Goal: Transaction & Acquisition: Purchase product/service

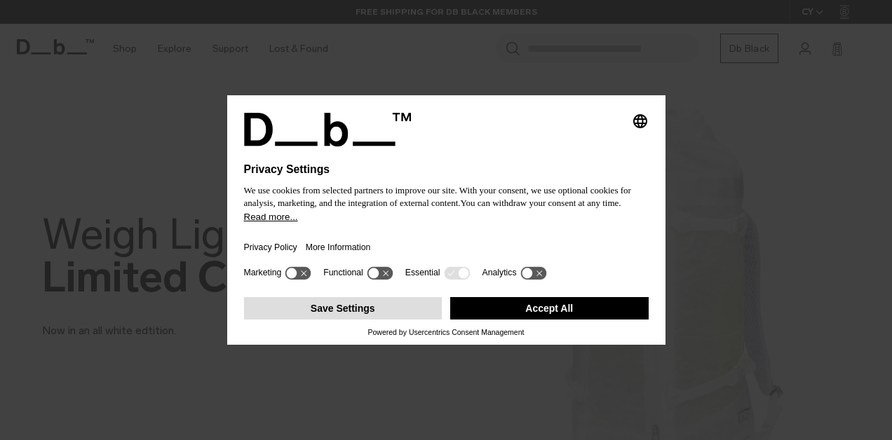
click at [355, 314] on button "Save Settings" at bounding box center [343, 308] width 198 height 22
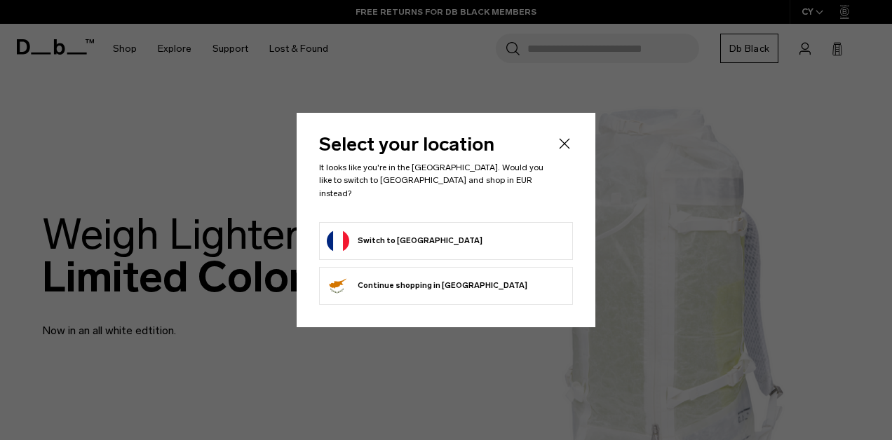
click at [418, 230] on form "Switch to France" at bounding box center [446, 241] width 238 height 22
click at [383, 230] on button "Switch to France" at bounding box center [405, 241] width 156 height 22
click at [339, 240] on button "Switch to France" at bounding box center [405, 241] width 156 height 22
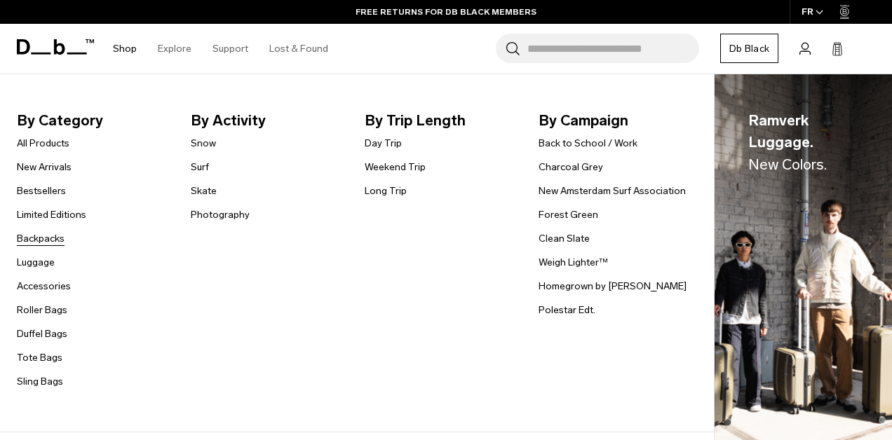
click at [42, 239] on link "Backpacks" at bounding box center [41, 238] width 48 height 15
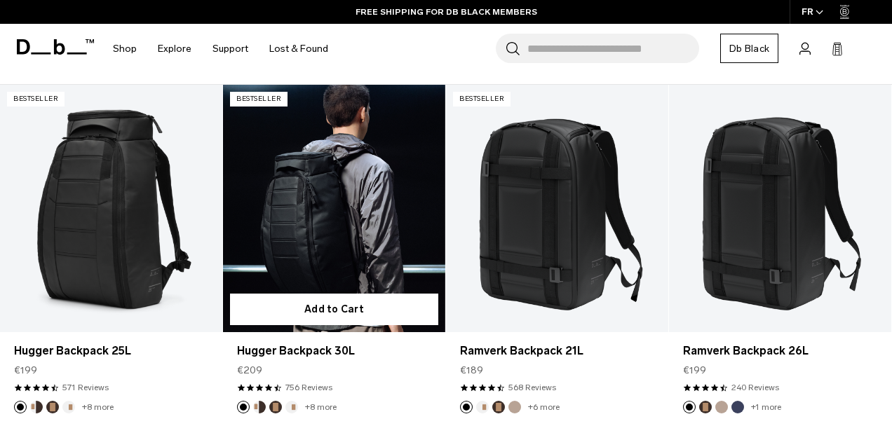
click at [273, 401] on button "Espresso" at bounding box center [275, 407] width 13 height 13
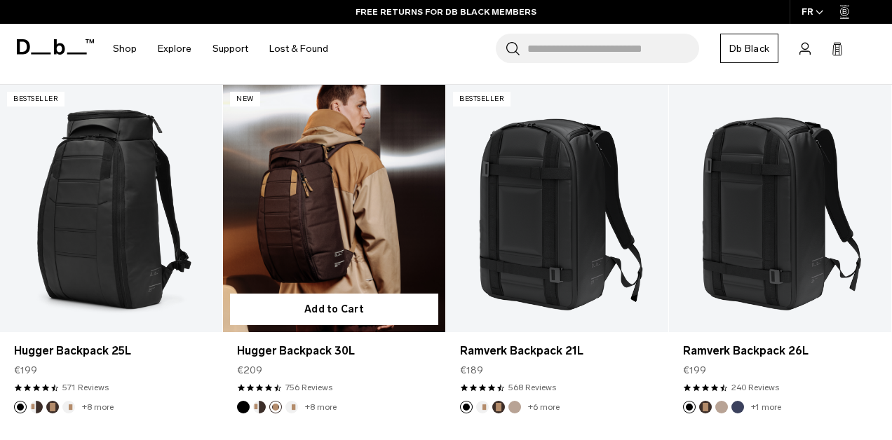
click at [261, 401] on button "Cappuccino" at bounding box center [259, 407] width 13 height 13
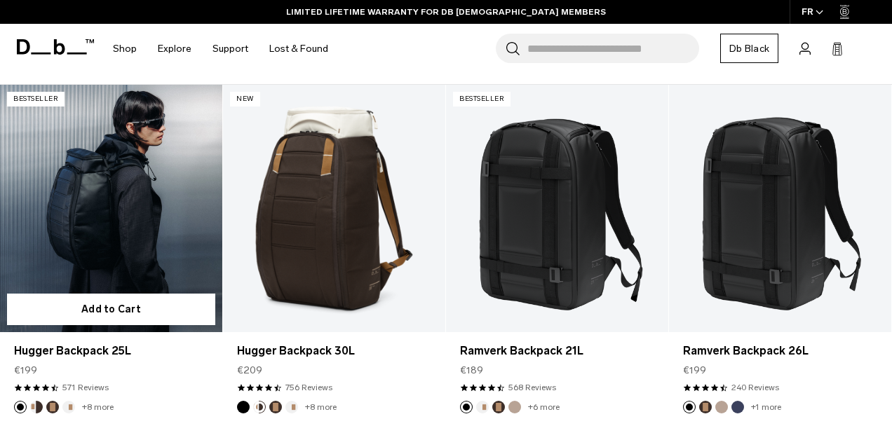
click at [127, 227] on link "Hugger Backpack 25L" at bounding box center [111, 208] width 222 height 247
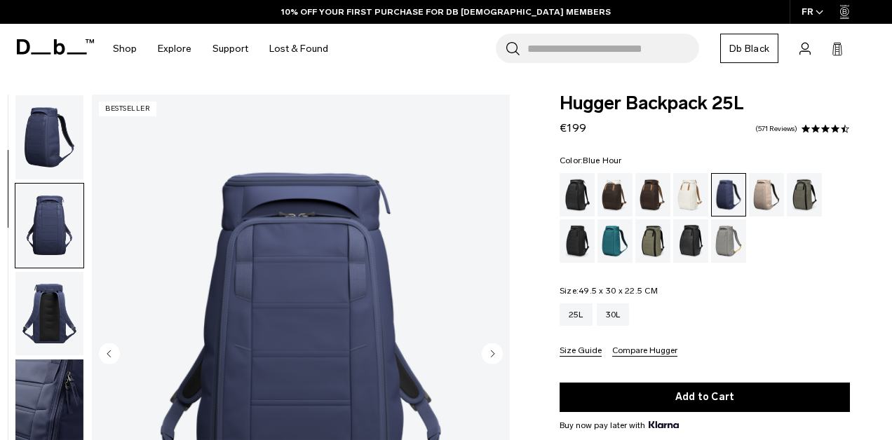
click at [245, 346] on img "2 / 9" at bounding box center [301, 356] width 418 height 522
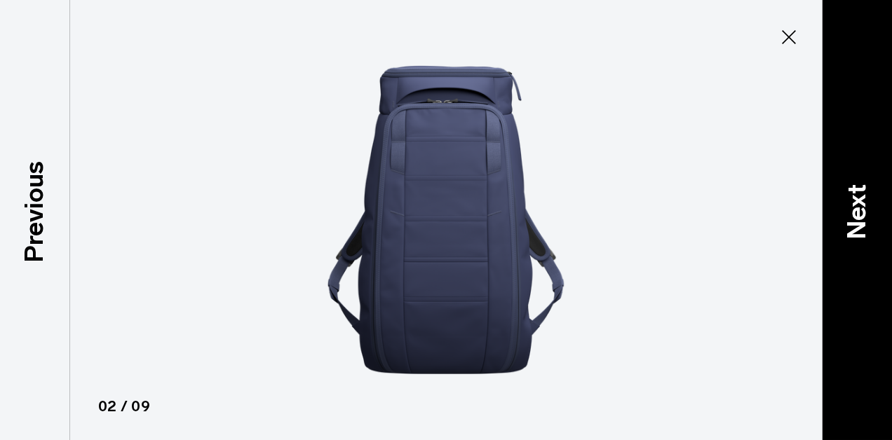
scroll to position [189, 0]
click at [851, 199] on p "Next" at bounding box center [857, 211] width 38 height 55
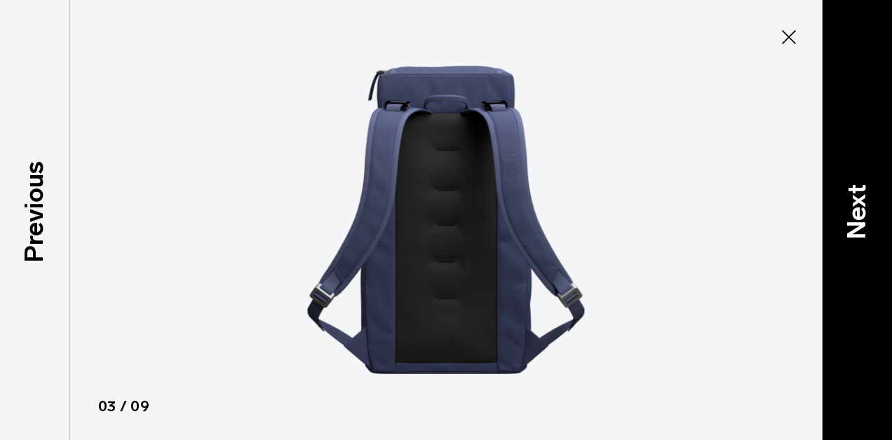
scroll to position [0, 0]
click at [851, 199] on p "Next" at bounding box center [857, 211] width 38 height 55
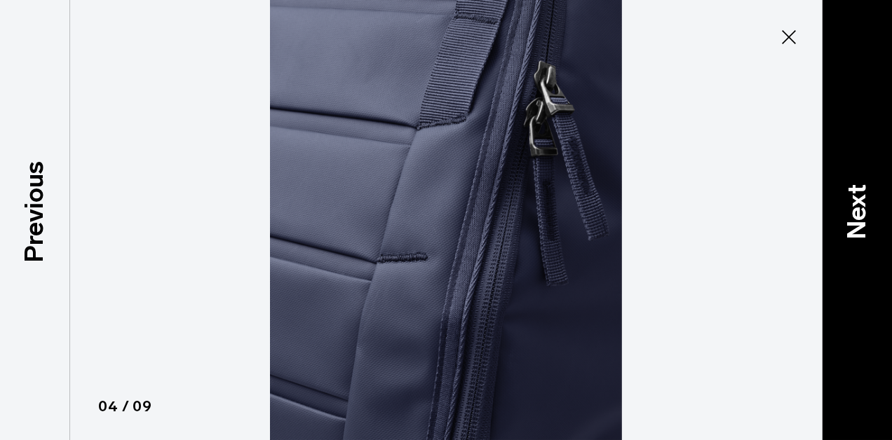
click at [851, 199] on p "Next" at bounding box center [857, 211] width 38 height 55
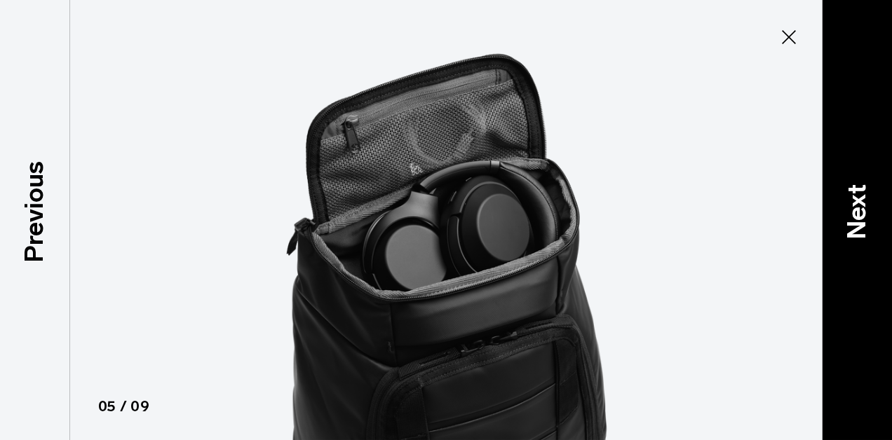
click at [851, 199] on p "Next" at bounding box center [857, 211] width 38 height 55
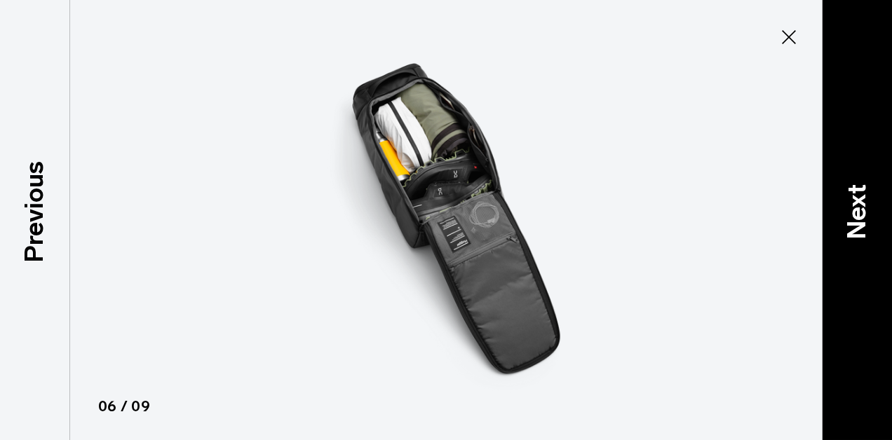
click at [851, 199] on p "Next" at bounding box center [857, 211] width 38 height 55
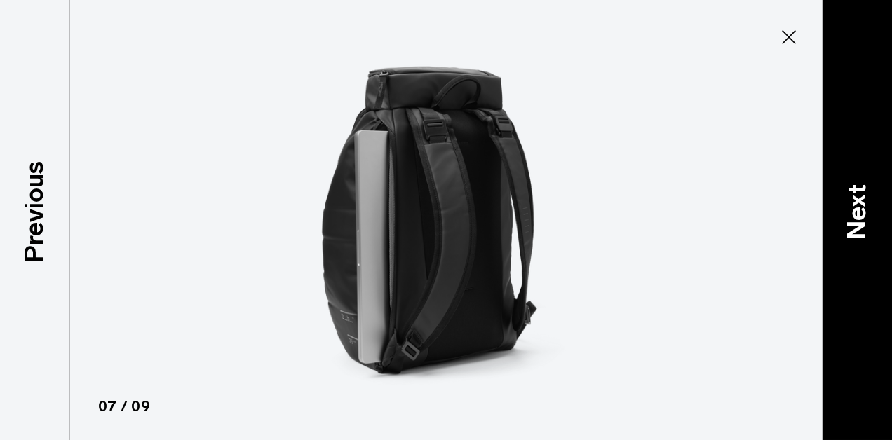
click at [851, 199] on p "Next" at bounding box center [857, 211] width 38 height 55
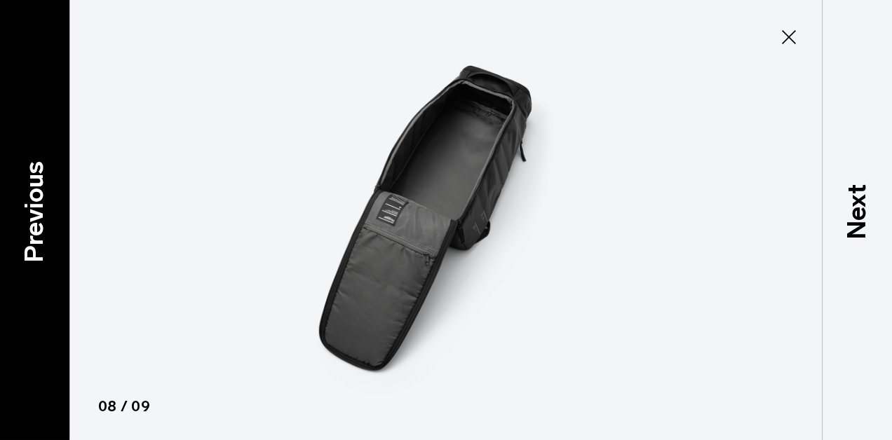
click at [34, 197] on p "Previous" at bounding box center [34, 212] width 38 height 102
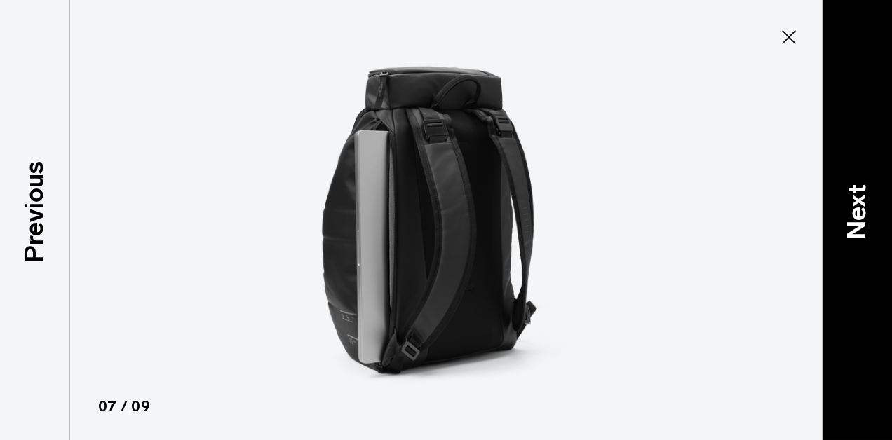
click at [855, 220] on p "Next" at bounding box center [857, 211] width 38 height 55
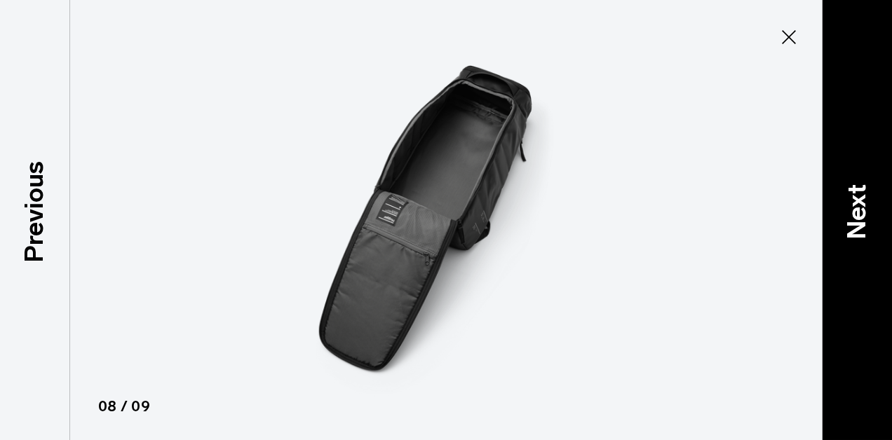
click at [855, 220] on p "Next" at bounding box center [857, 211] width 38 height 55
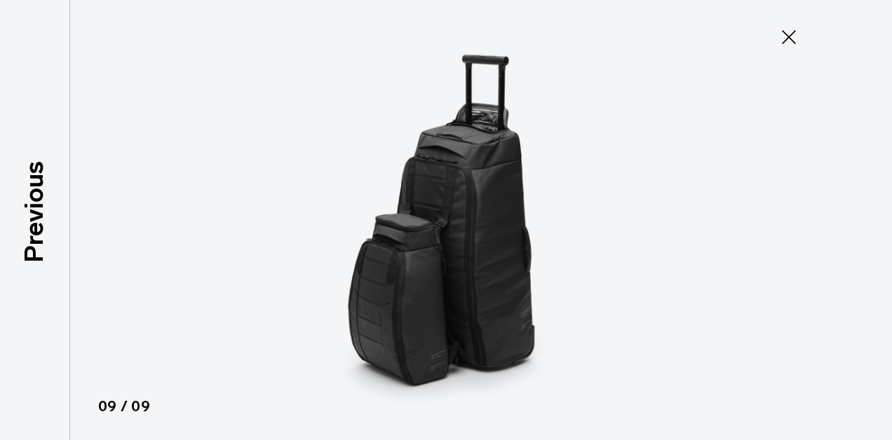
click at [855, 220] on div at bounding box center [446, 220] width 892 height 440
click at [777, 22] on div at bounding box center [446, 220] width 892 height 440
click at [789, 36] on icon at bounding box center [789, 37] width 22 height 22
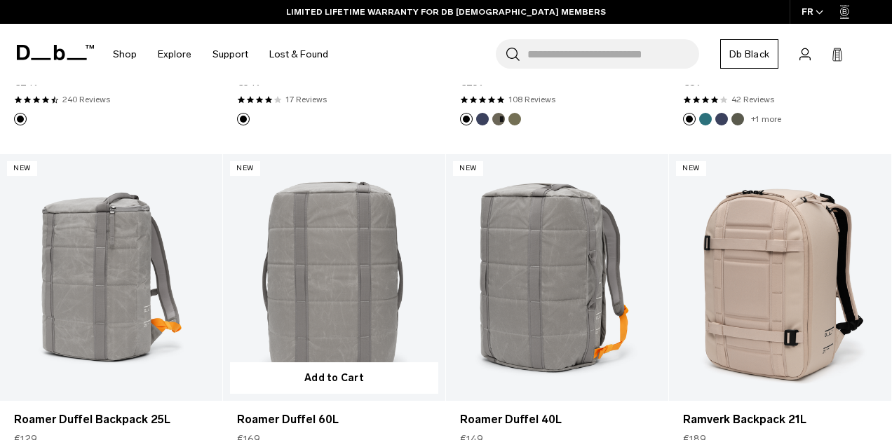
scroll to position [1975, 0]
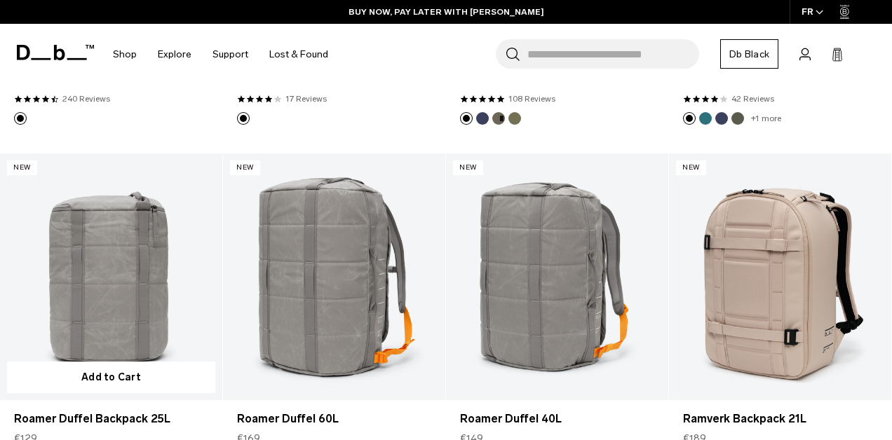
click at [136, 327] on link "Roamer Duffel Backpack 25L" at bounding box center [111, 277] width 222 height 247
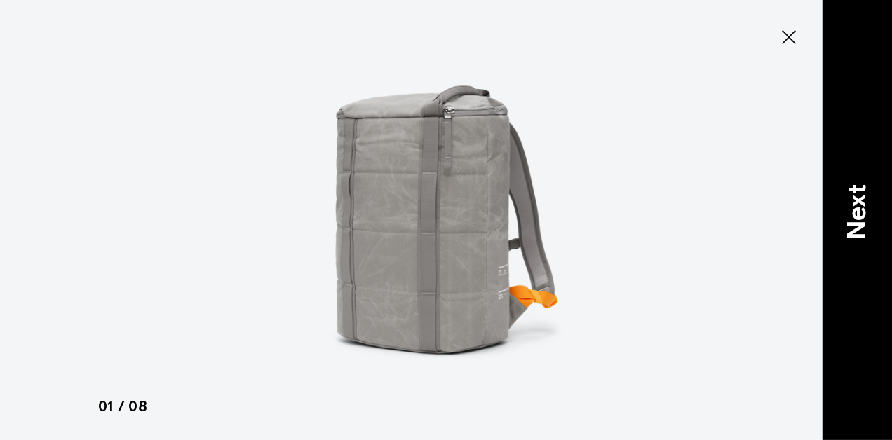
click at [863, 203] on p "Next" at bounding box center [857, 211] width 38 height 55
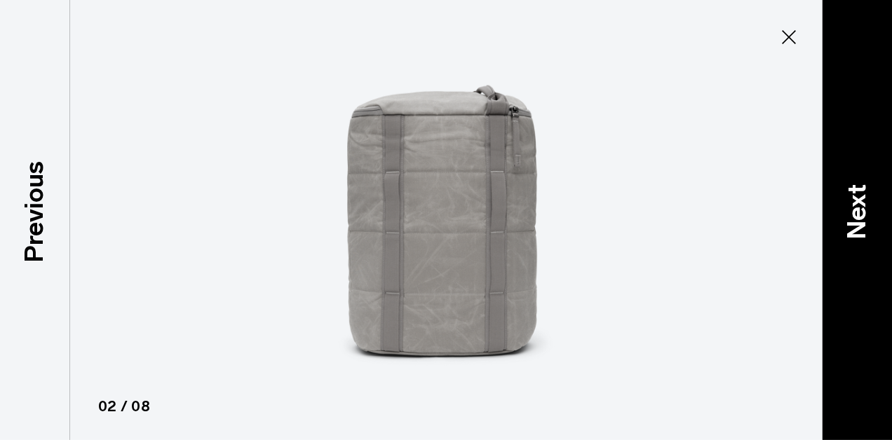
click at [863, 203] on p "Next" at bounding box center [857, 211] width 38 height 55
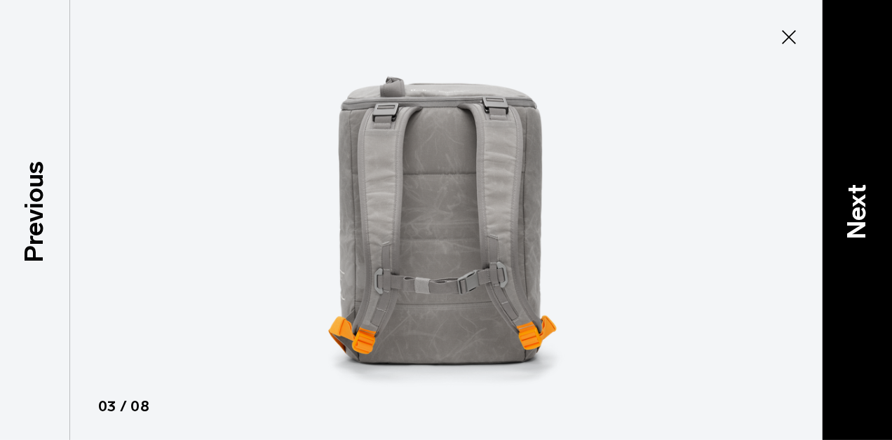
click at [863, 203] on p "Next" at bounding box center [857, 211] width 38 height 55
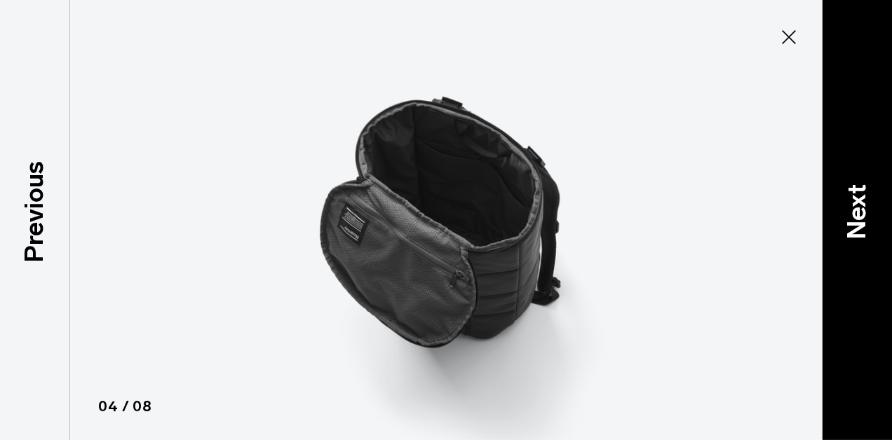
click at [863, 203] on p "Next" at bounding box center [857, 211] width 38 height 55
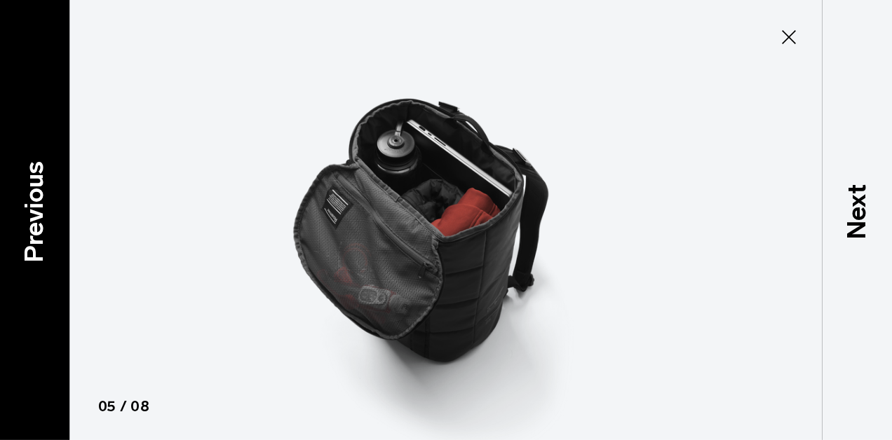
click at [33, 194] on p "Previous" at bounding box center [34, 212] width 38 height 102
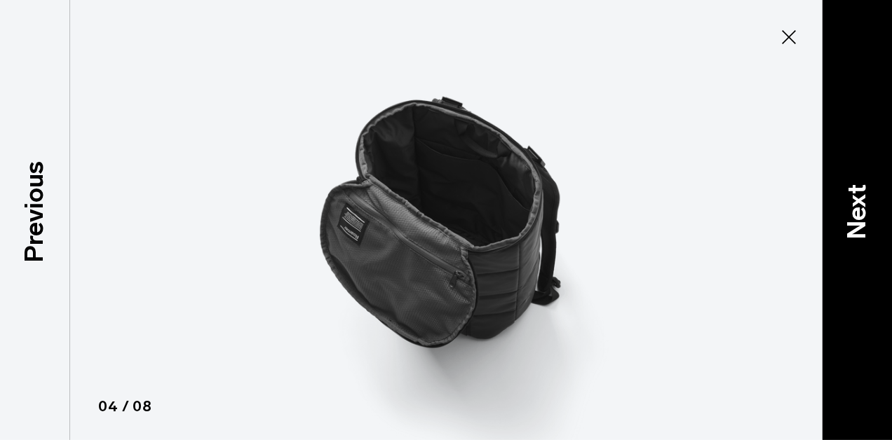
click at [863, 219] on p "Next" at bounding box center [857, 211] width 38 height 55
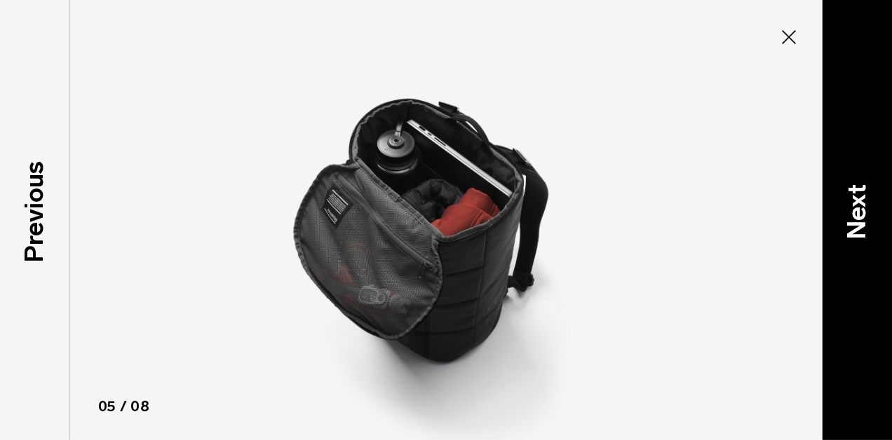
click at [863, 219] on p "Next" at bounding box center [857, 211] width 38 height 55
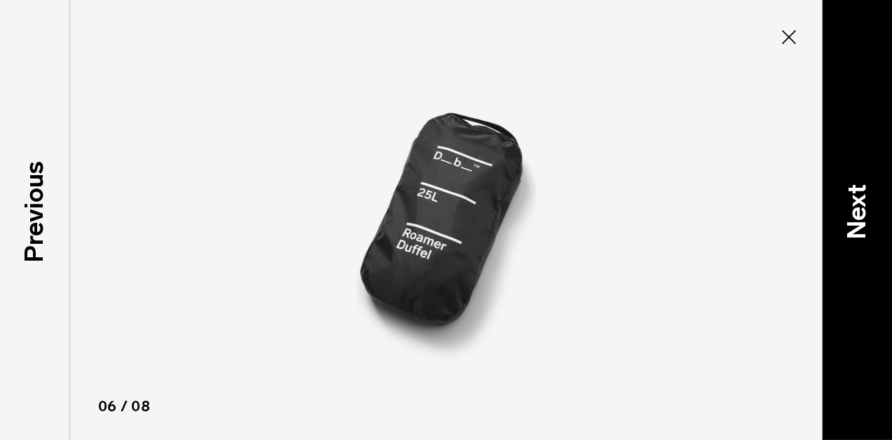
click at [863, 219] on p "Next" at bounding box center [857, 211] width 38 height 55
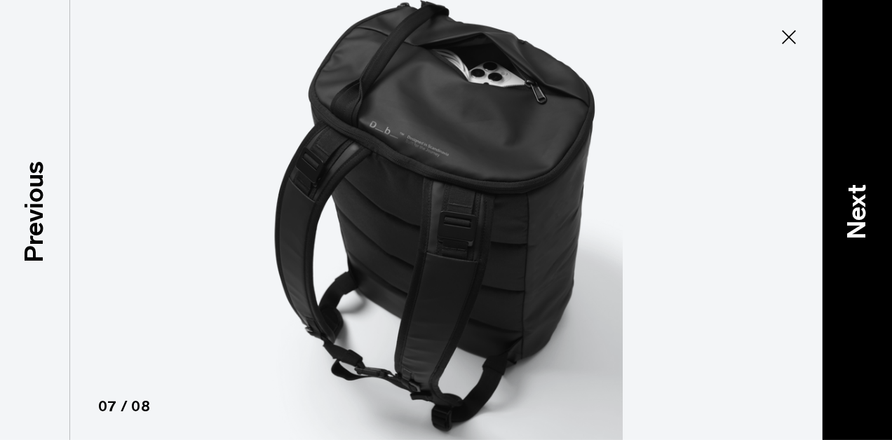
click at [863, 219] on p "Next" at bounding box center [857, 211] width 38 height 55
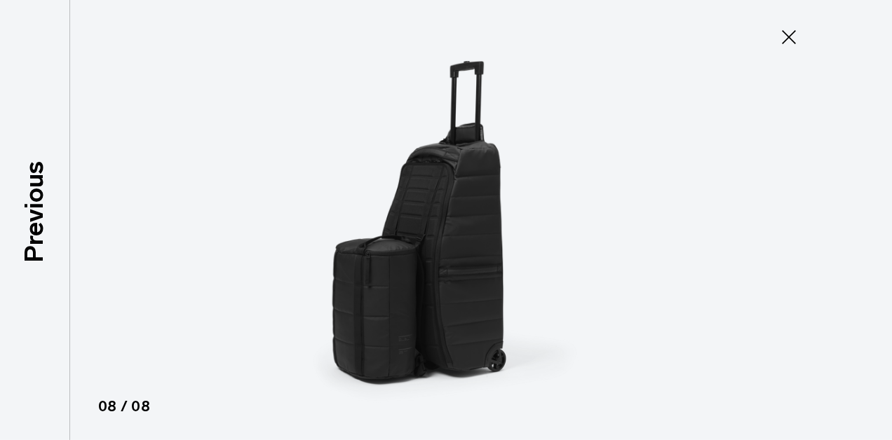
click at [863, 219] on div at bounding box center [446, 220] width 892 height 440
click at [785, 35] on icon at bounding box center [789, 37] width 22 height 22
